Goal: Check status: Check status

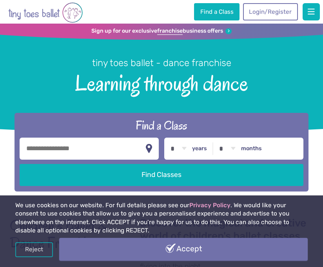
click at [212, 258] on link "Accept" at bounding box center [183, 249] width 249 height 23
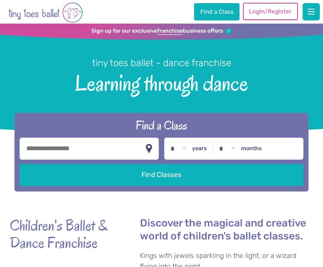
click at [275, 10] on link "Login/Register" at bounding box center [270, 11] width 55 height 17
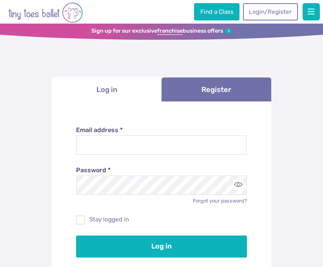
click at [143, 156] on div "Password * Forgot your password?" at bounding box center [162, 179] width 172 height 49
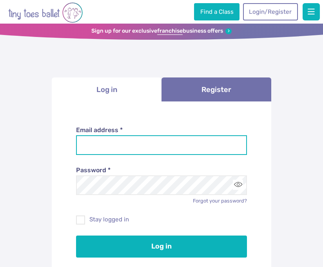
click at [143, 148] on input "Email address *" at bounding box center [162, 145] width 172 height 20
type input "**********"
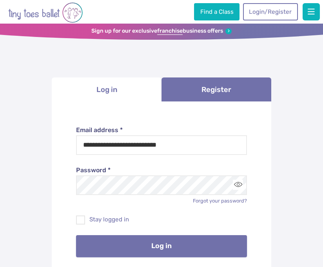
click at [136, 252] on button "Log in" at bounding box center [162, 246] width 172 height 22
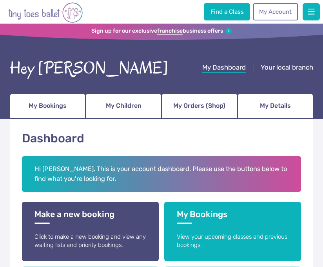
scroll to position [38, 0]
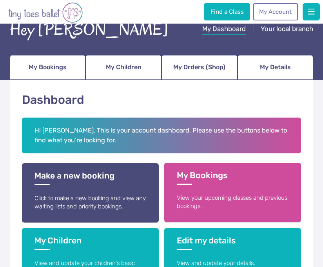
click at [207, 192] on link "My Bookings View your upcoming classes and previous bookings." at bounding box center [232, 192] width 137 height 59
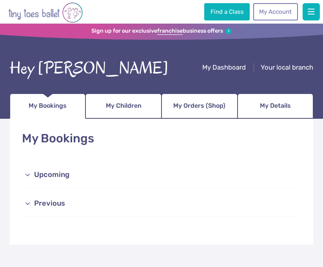
click at [46, 174] on link "Upcoming" at bounding box center [162, 174] width 280 height 25
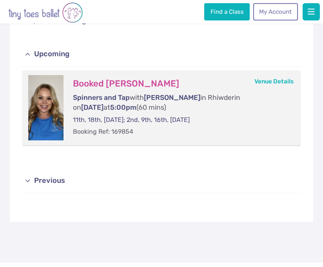
scroll to position [119, 0]
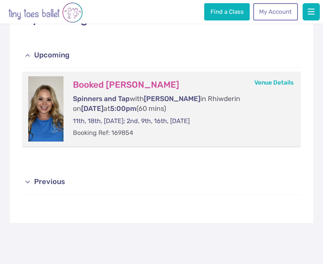
click at [22, 43] on link "Upcoming" at bounding box center [162, 55] width 280 height 25
